Goal: Task Accomplishment & Management: Use online tool/utility

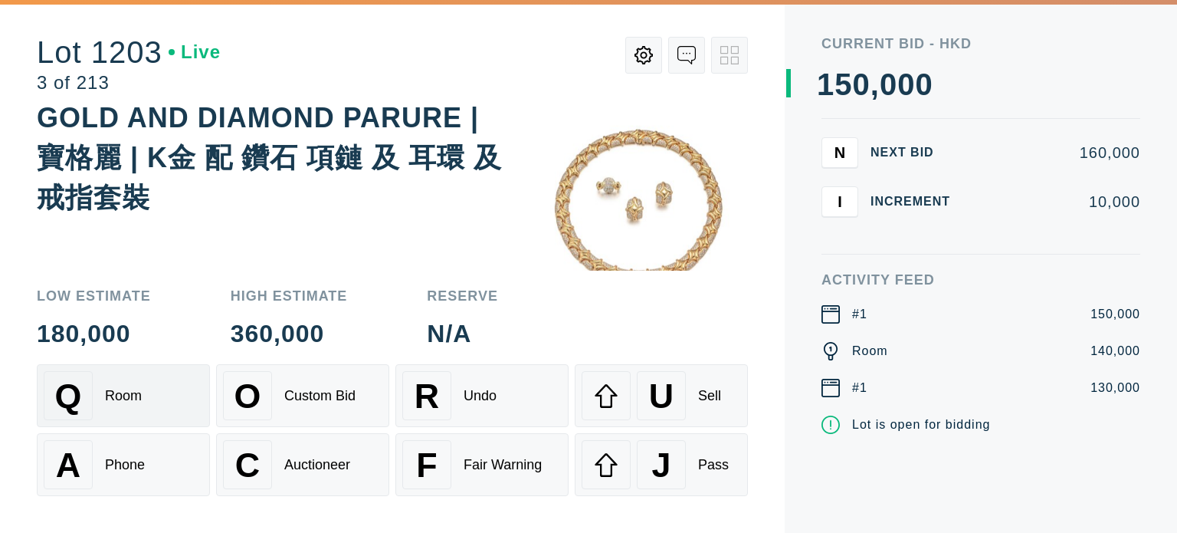
click at [123, 383] on div "Q Room" at bounding box center [123, 395] width 159 height 49
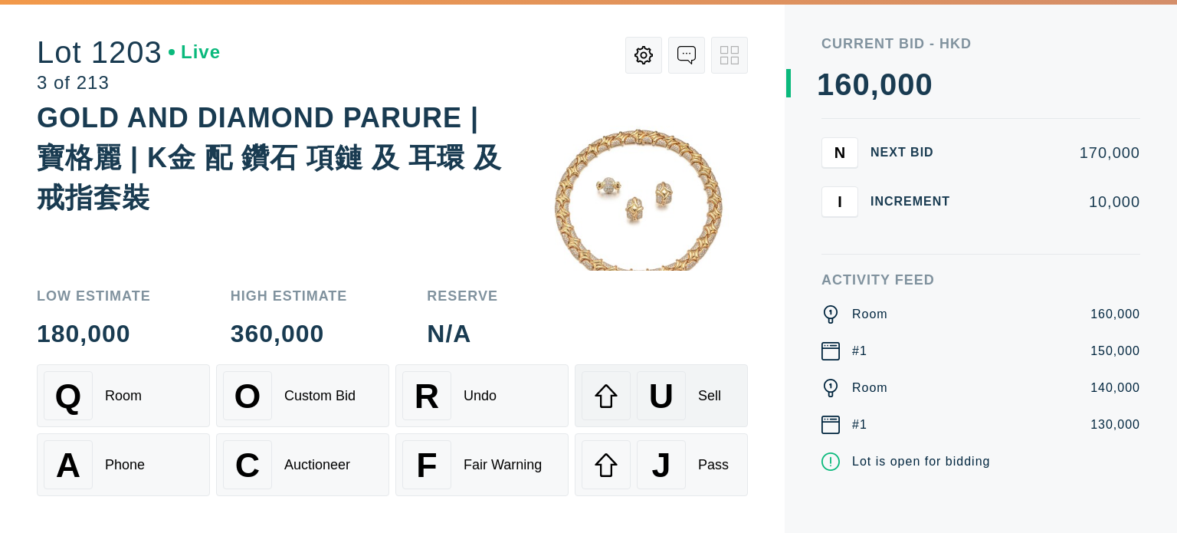
click at [708, 405] on div "U Sell" at bounding box center [661, 395] width 159 height 49
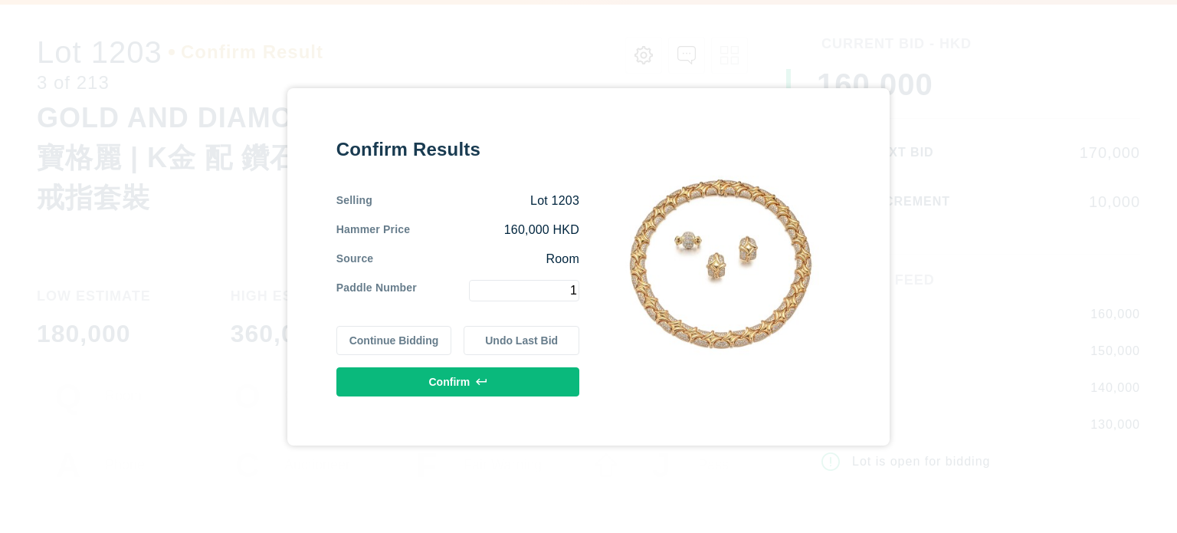
type input "1"
click at [402, 385] on button "Confirm" at bounding box center [457, 381] width 243 height 29
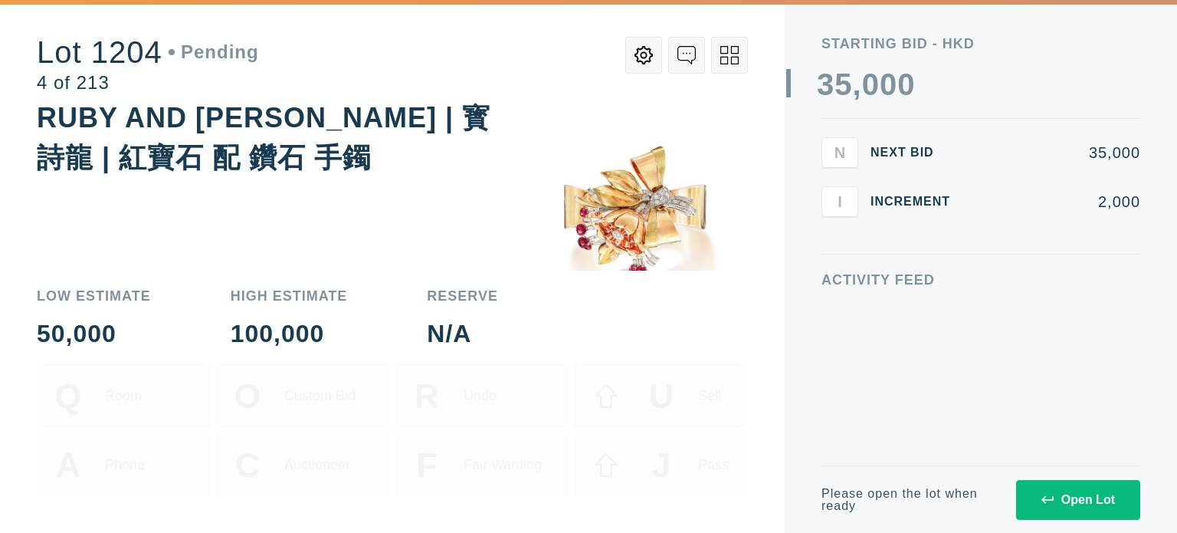
click at [1076, 508] on button "Open Lot" at bounding box center [1078, 500] width 124 height 40
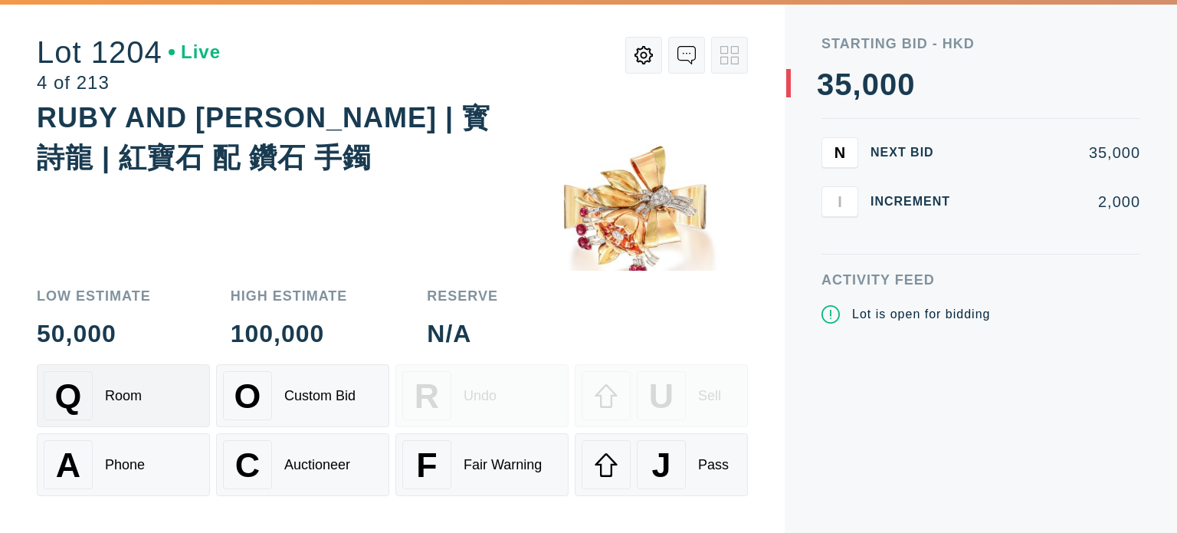
click at [147, 392] on div "Q Room" at bounding box center [123, 395] width 159 height 49
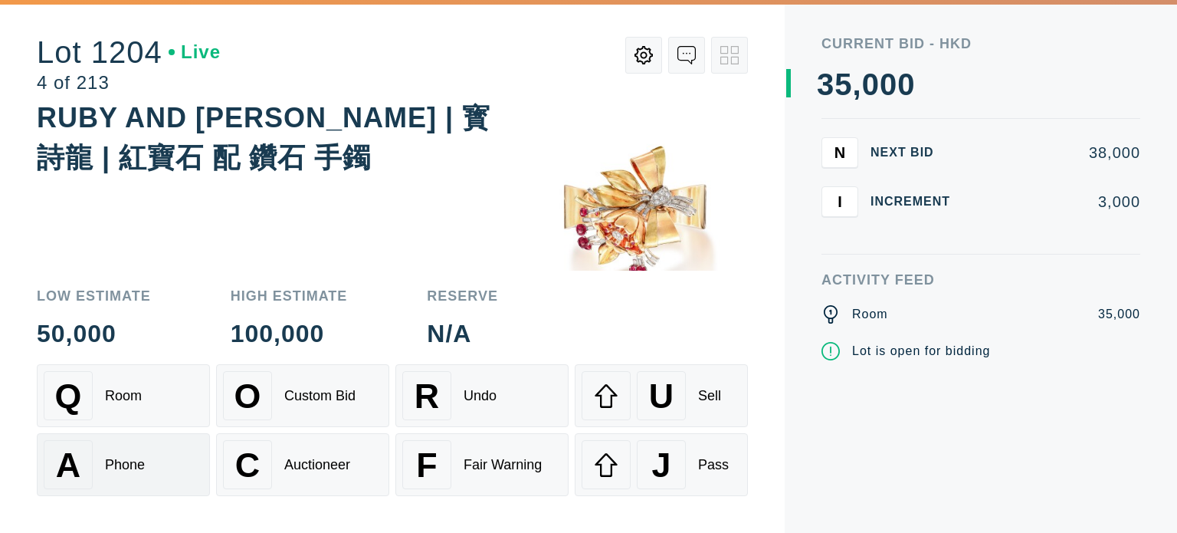
click at [143, 468] on div "Phone" at bounding box center [125, 465] width 40 height 16
click at [166, 402] on div "Q Room" at bounding box center [123, 395] width 159 height 49
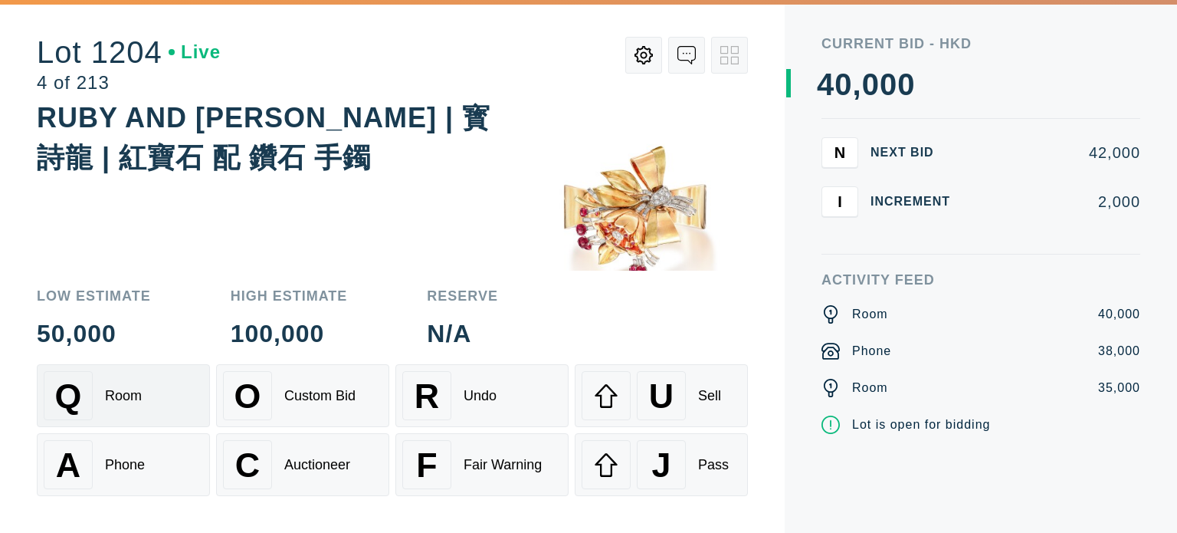
click at [166, 402] on div "Q Room" at bounding box center [123, 395] width 159 height 49
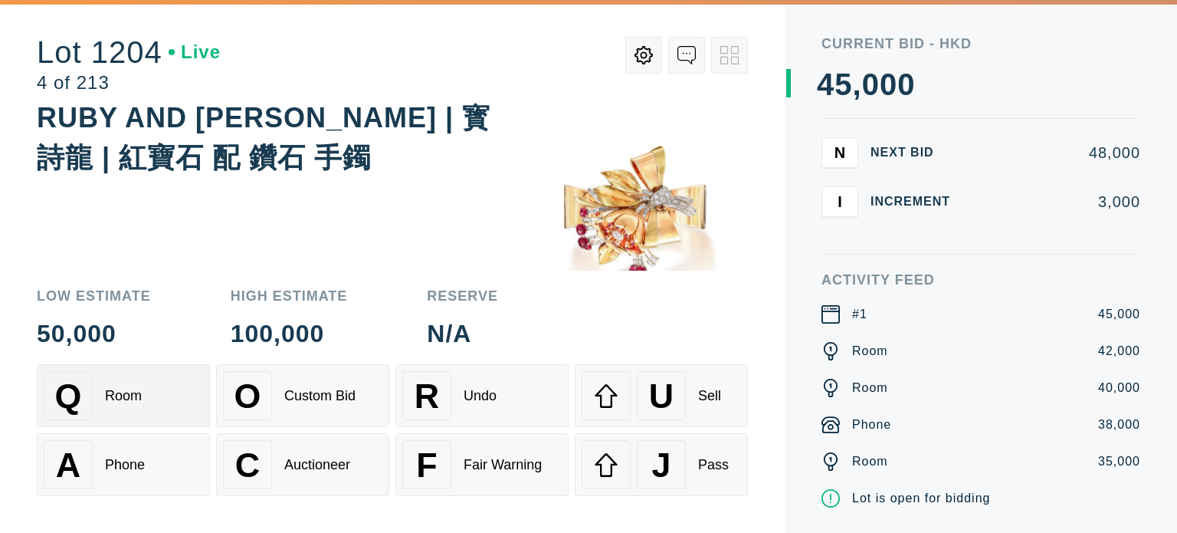
click at [144, 380] on div "Q Room" at bounding box center [123, 395] width 159 height 49
click at [162, 472] on div "A Phone" at bounding box center [123, 464] width 159 height 49
click at [690, 54] on icon at bounding box center [686, 55] width 18 height 18
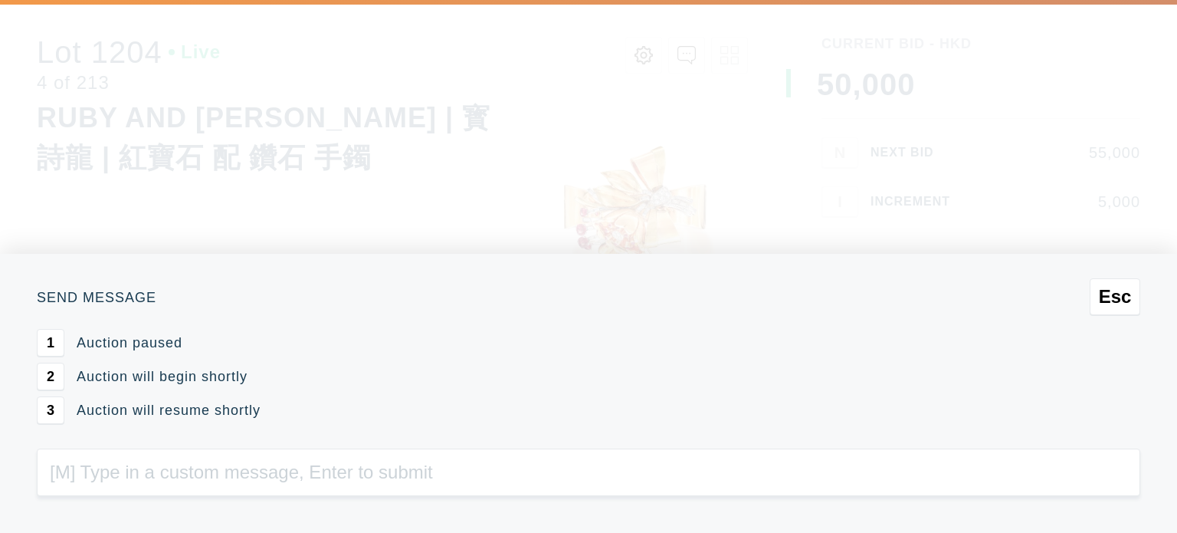
click at [544, 149] on div "Esc Send Message 1 Auction paused 2 Auction will begin shortly 3 Auction will r…" at bounding box center [588, 266] width 1177 height 533
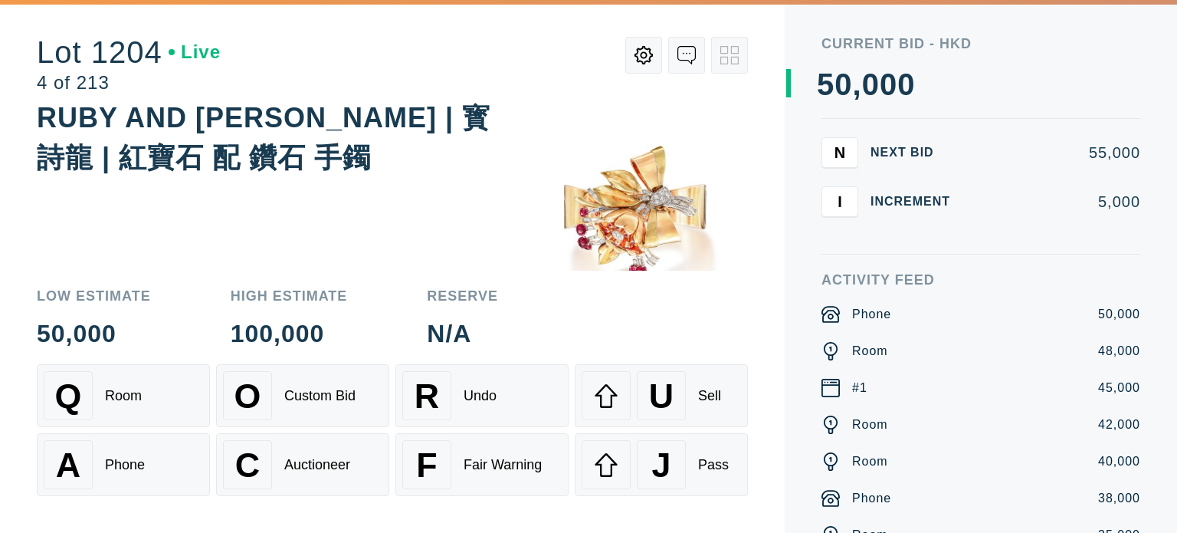
click at [635, 54] on icon at bounding box center [644, 55] width 18 height 18
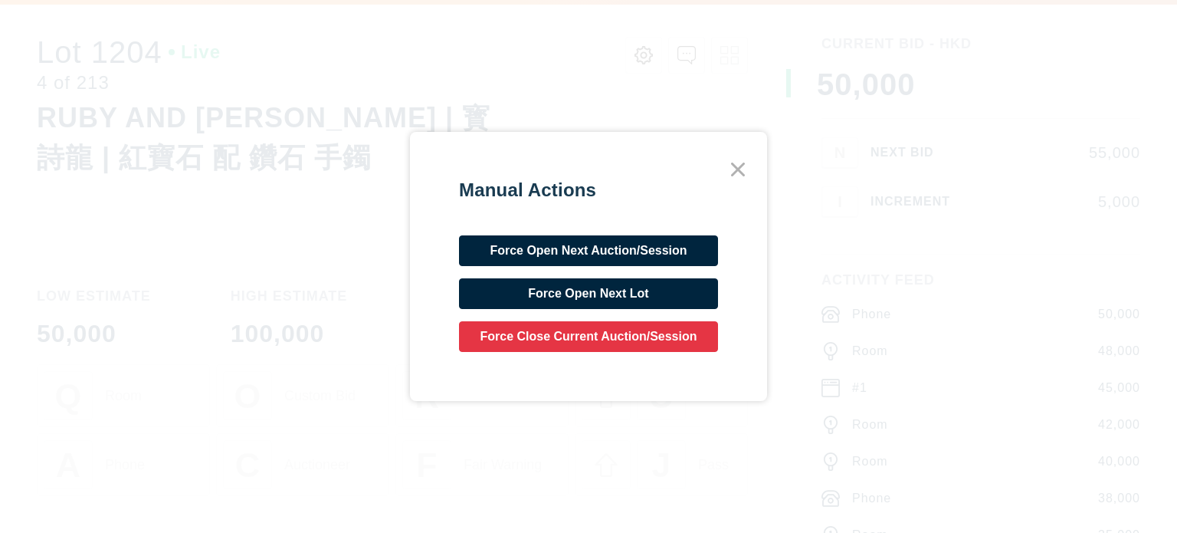
click at [743, 172] on icon at bounding box center [738, 170] width 28 height 28
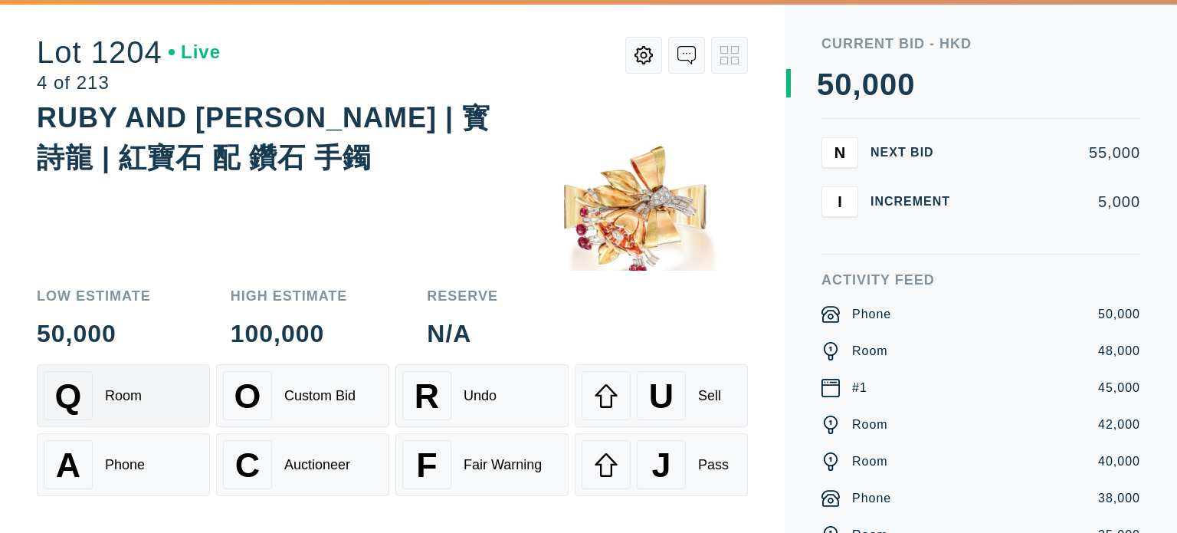
click at [116, 402] on div "Room" at bounding box center [123, 396] width 37 height 16
click at [711, 402] on div "Sell" at bounding box center [709, 396] width 23 height 16
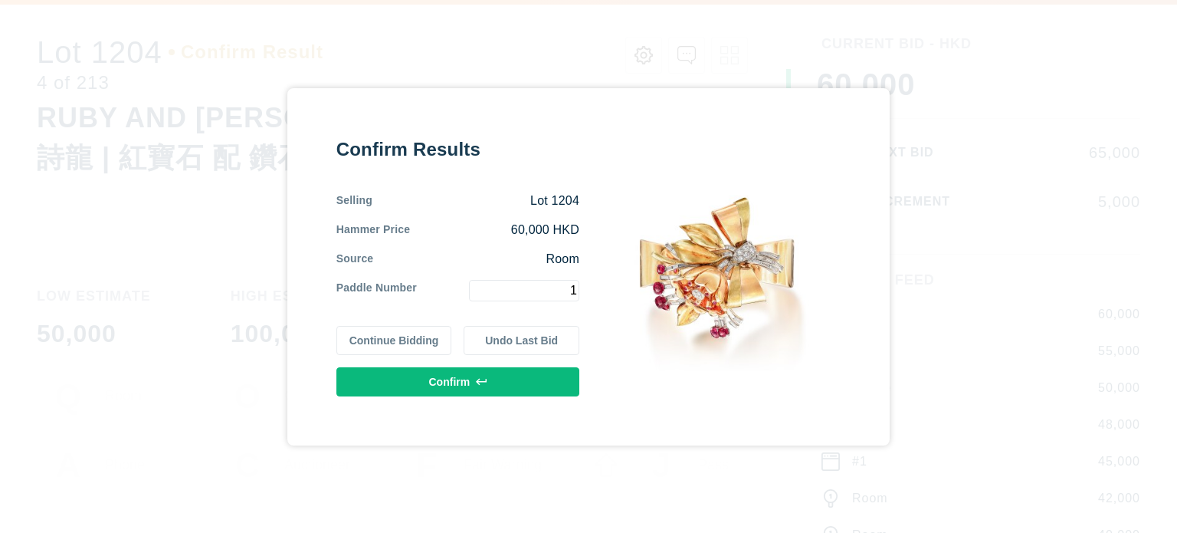
type input "1"
click at [522, 376] on button "Confirm" at bounding box center [457, 381] width 243 height 29
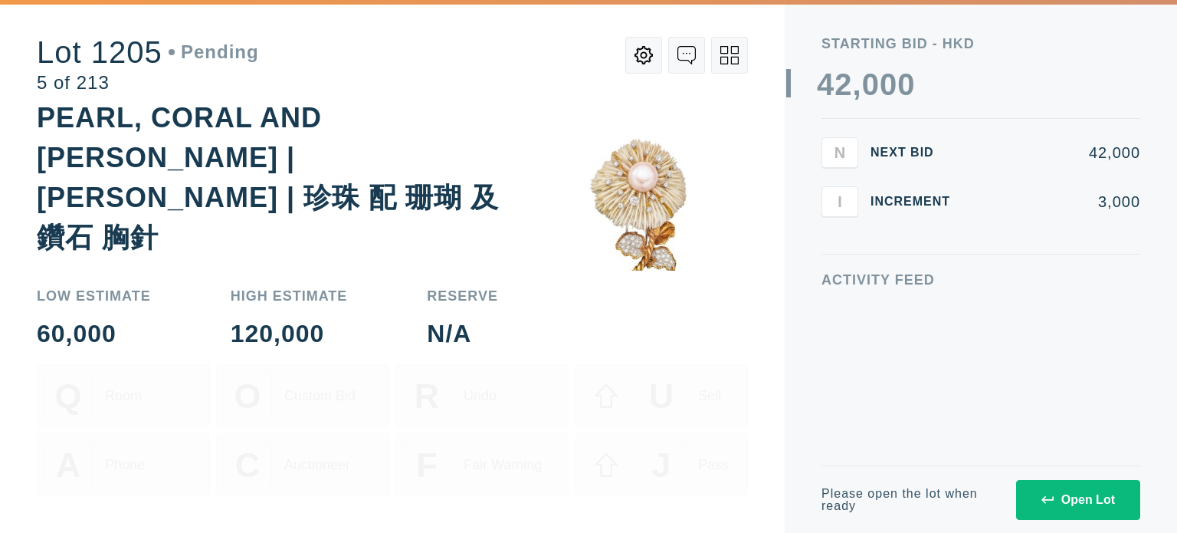
click at [1104, 505] on div "Open Lot" at bounding box center [1079, 500] width 74 height 14
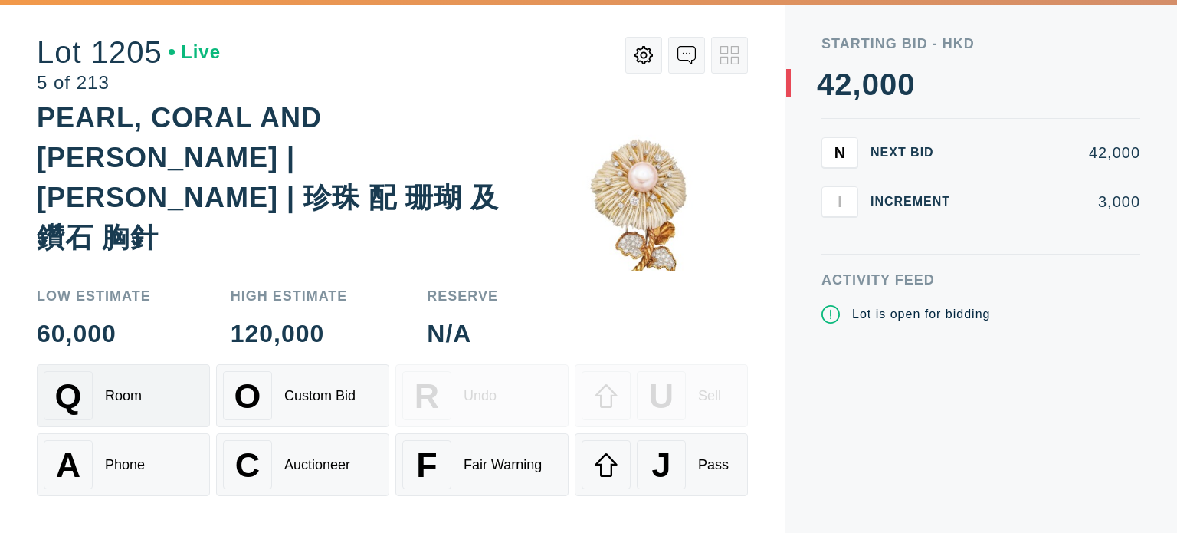
click at [154, 425] on button "Q Room" at bounding box center [123, 395] width 173 height 63
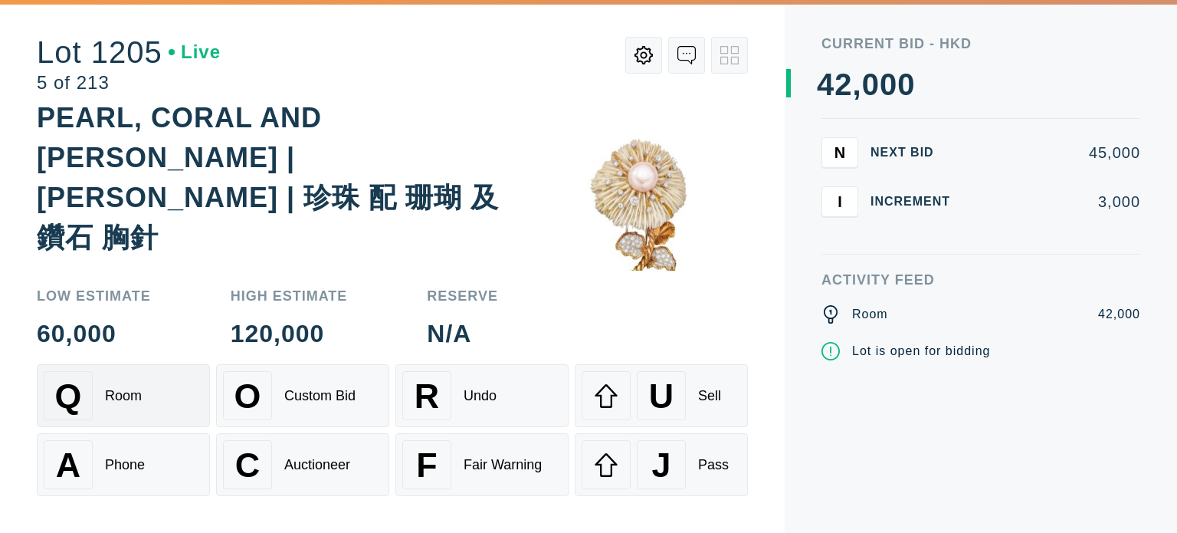
click at [164, 402] on div "Q Room" at bounding box center [123, 395] width 159 height 49
click at [166, 446] on div "A Phone" at bounding box center [123, 464] width 159 height 49
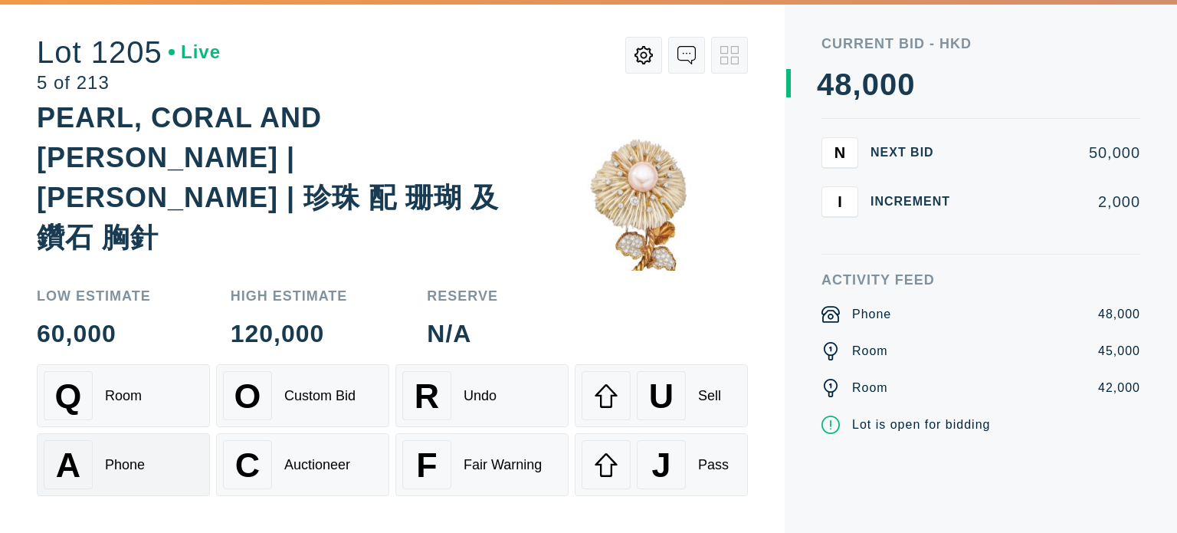
click at [166, 446] on div "A Phone" at bounding box center [123, 464] width 159 height 49
click at [346, 405] on div "O Custom Bid" at bounding box center [302, 395] width 159 height 49
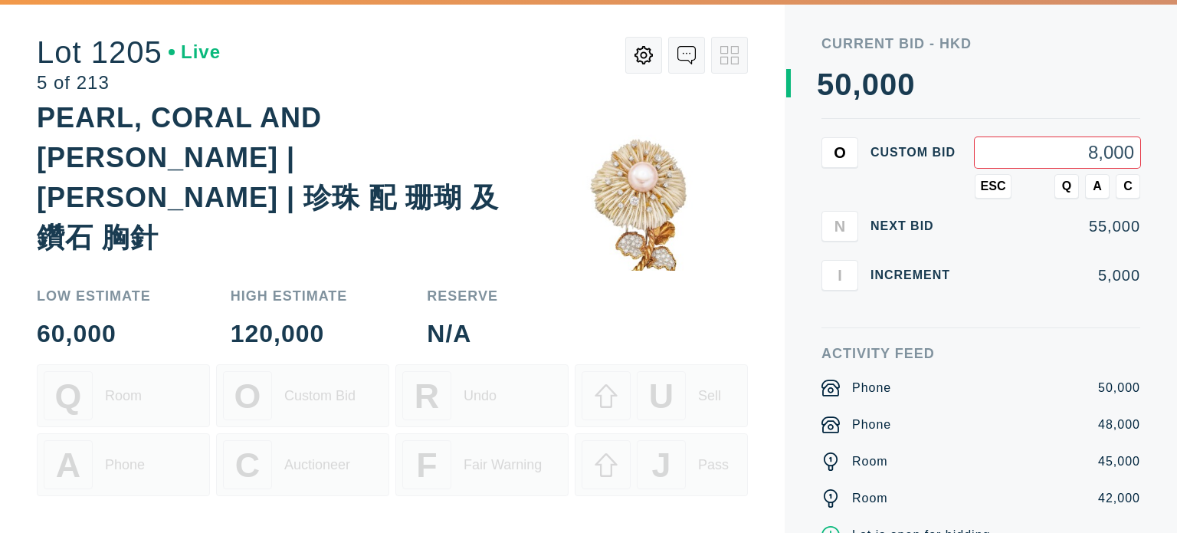
type input "80,000"
click at [1065, 188] on span "Q" at bounding box center [1066, 186] width 9 height 14
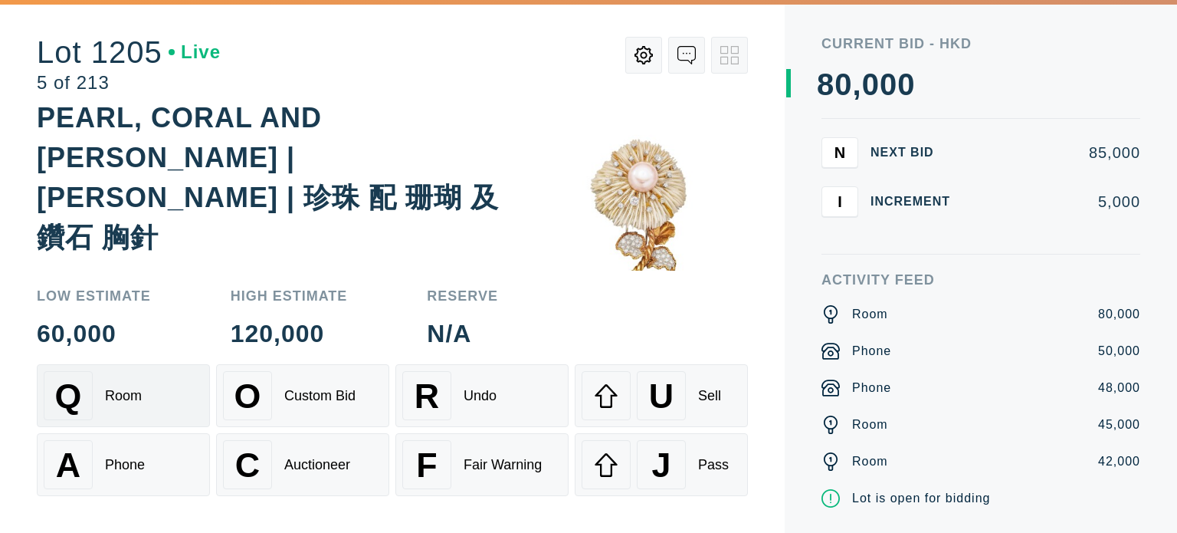
click at [146, 405] on div "Q Room" at bounding box center [123, 395] width 159 height 49
click at [169, 461] on div "A Phone" at bounding box center [123, 464] width 159 height 49
click at [150, 370] on button "Q Room" at bounding box center [123, 395] width 173 height 63
click at [123, 413] on div "Q Room" at bounding box center [123, 395] width 159 height 49
click at [118, 454] on div "A Phone" at bounding box center [123, 464] width 159 height 49
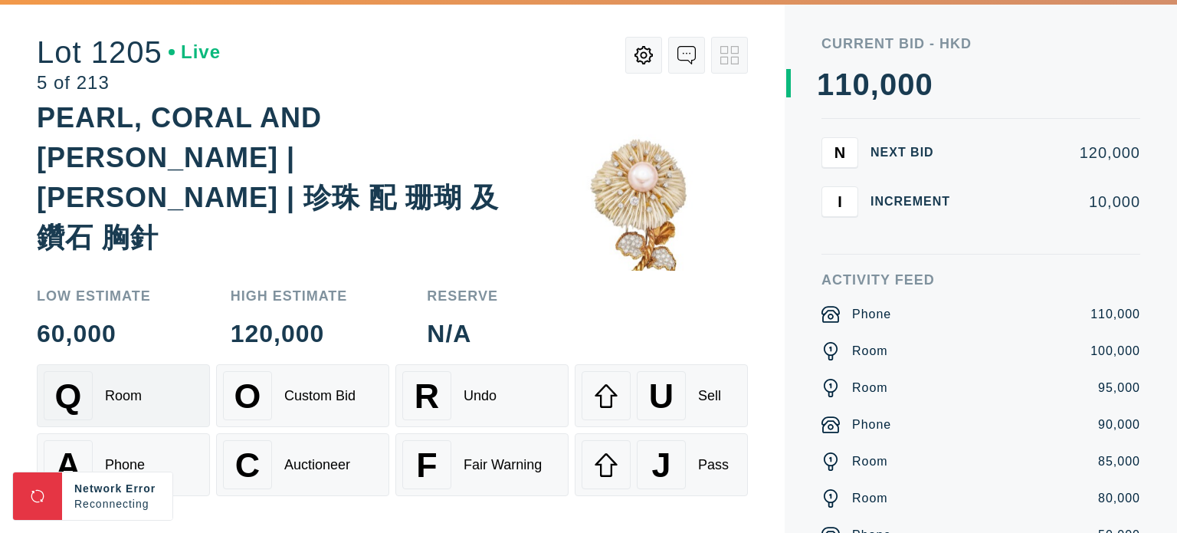
click at [151, 406] on div "Q Room" at bounding box center [123, 395] width 159 height 49
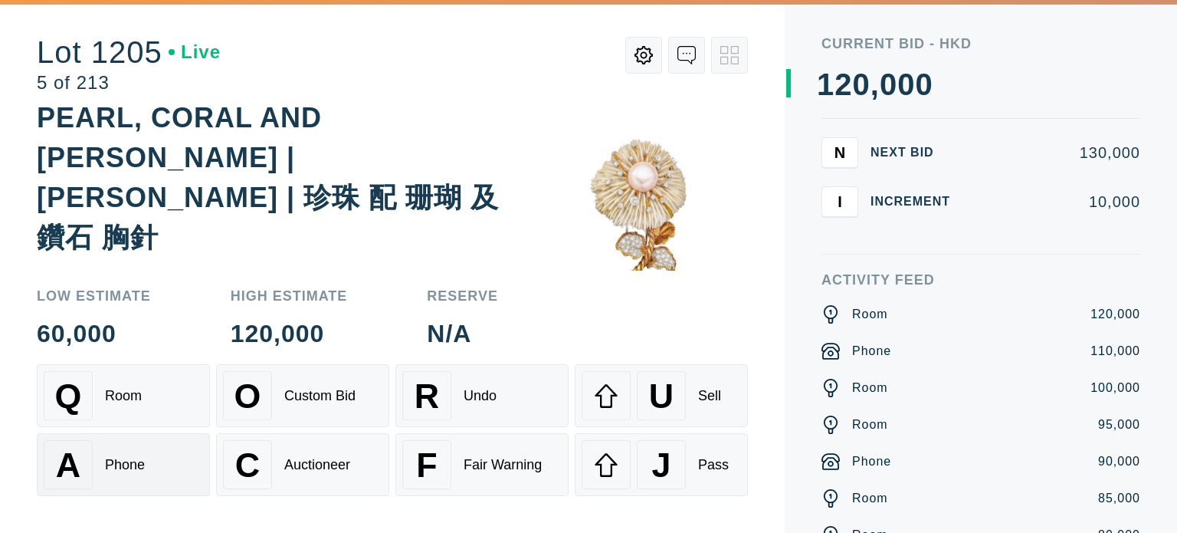
click at [149, 462] on div "A Phone" at bounding box center [123, 464] width 159 height 49
drag, startPoint x: 133, startPoint y: 398, endPoint x: 225, endPoint y: 322, distance: 119.2
click at [133, 398] on div "Room" at bounding box center [123, 396] width 37 height 16
click at [146, 467] on div "A Phone" at bounding box center [123, 464] width 159 height 49
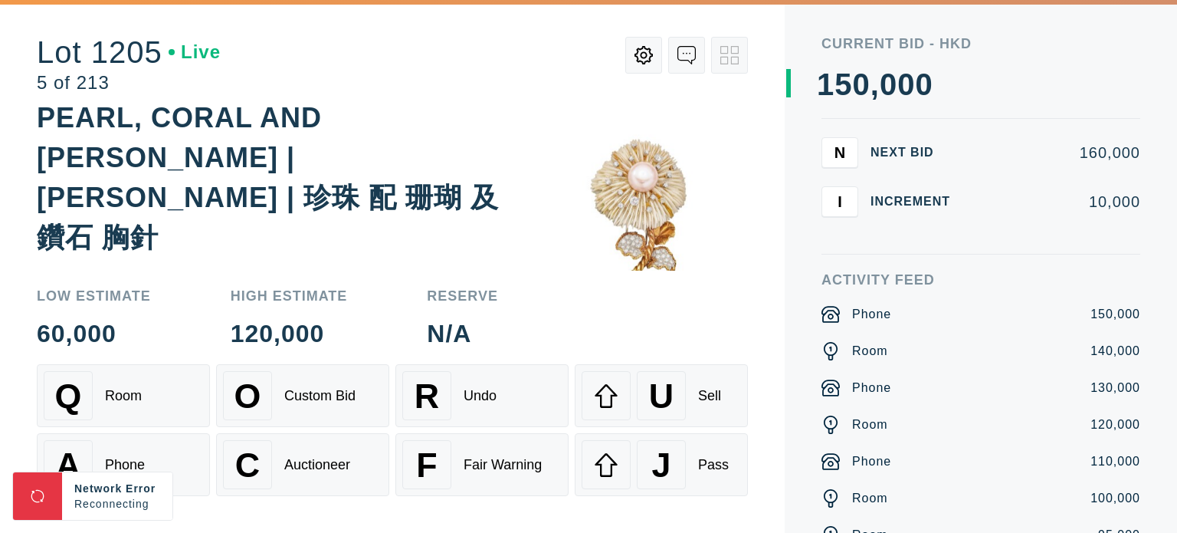
click at [230, 280] on div "Low Estimate 60,000 High Estimate 120,000 Reserve N/A Q Room O Custom Bid R Und…" at bounding box center [392, 402] width 711 height 262
click at [123, 385] on div "Q Room" at bounding box center [123, 395] width 159 height 49
click at [136, 452] on div "A Phone" at bounding box center [123, 464] width 159 height 49
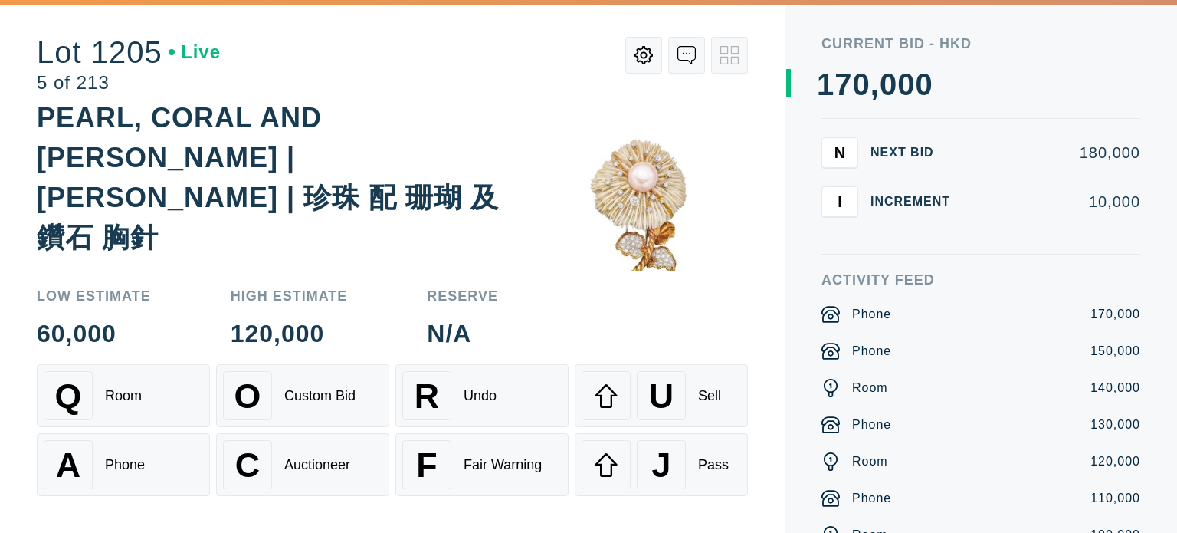
click at [156, 431] on div "Q Room O Custom Bid R Undo U Sell A Phone C Auctioneer F Fair Warning J Pass" at bounding box center [392, 430] width 711 height 132
click at [162, 418] on div "Q Room" at bounding box center [123, 395] width 159 height 49
click at [134, 474] on div "A Phone" at bounding box center [123, 464] width 159 height 49
click at [166, 376] on div "Q Room" at bounding box center [123, 395] width 159 height 49
